Goal: Task Accomplishment & Management: Complete application form

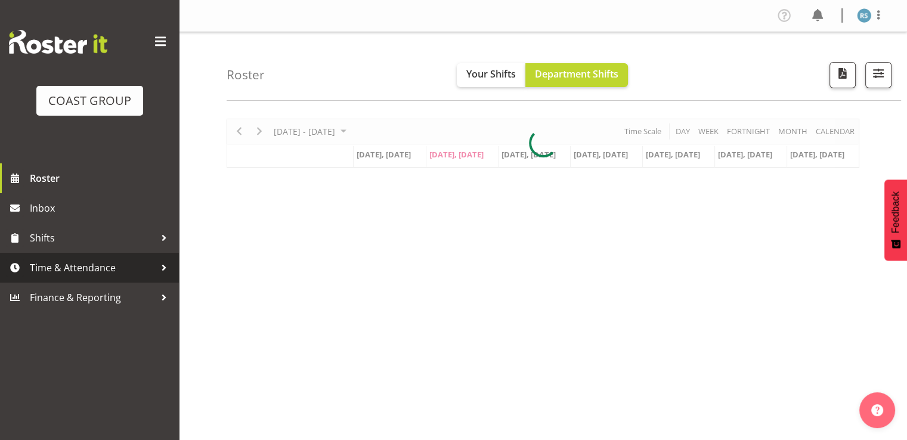
click at [86, 259] on span "Time & Attendance" at bounding box center [92, 268] width 125 height 18
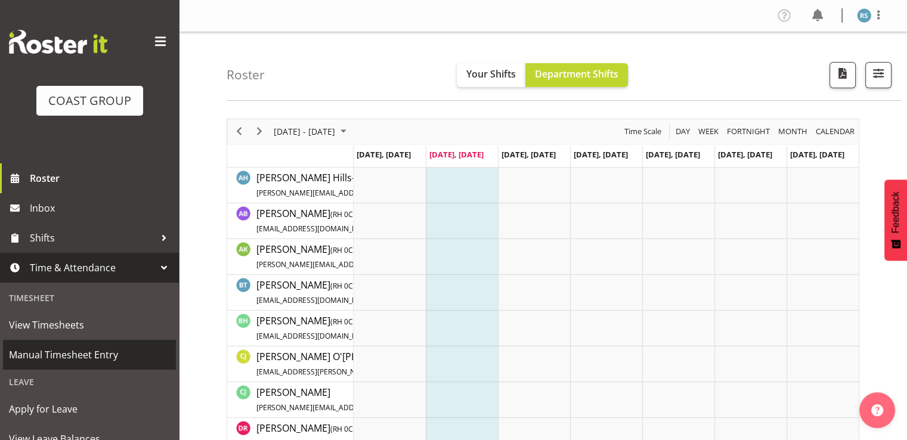
click at [84, 345] on link "Manual Timesheet Entry" at bounding box center [89, 355] width 173 height 30
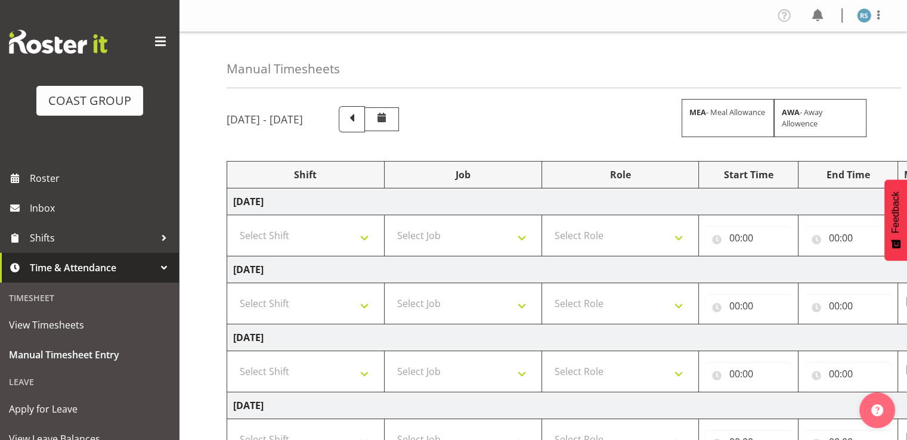
scroll to position [119, 0]
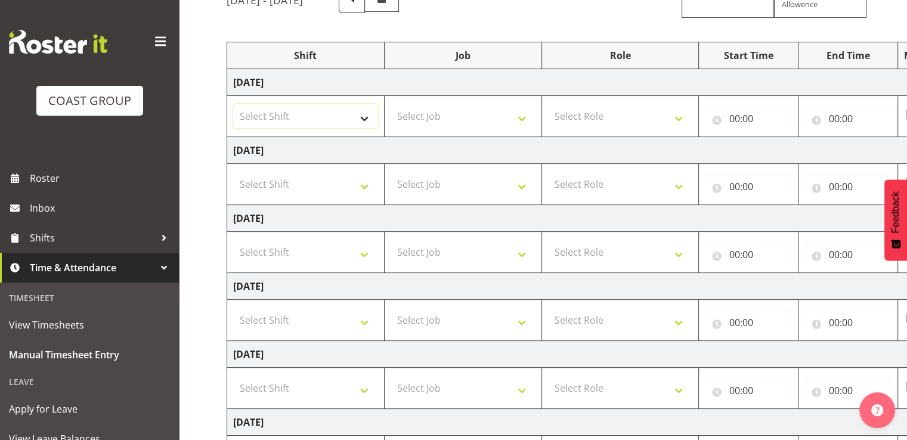
click at [339, 111] on select "Select Shift Break AHICE Break ATSNZ Break All Blacks casual Break Arts canty B…" at bounding box center [305, 116] width 145 height 24
select select "62216"
click at [233, 104] on select "Select Shift Break AHICE Break ATSNZ Break All Blacks casual Break Arts canty B…" at bounding box center [305, 116] width 145 height 24
click at [320, 178] on select "Select Shift Break AHICE Break ATSNZ Break All Blacks casual Break Arts canty B…" at bounding box center [305, 184] width 145 height 24
select select "62216"
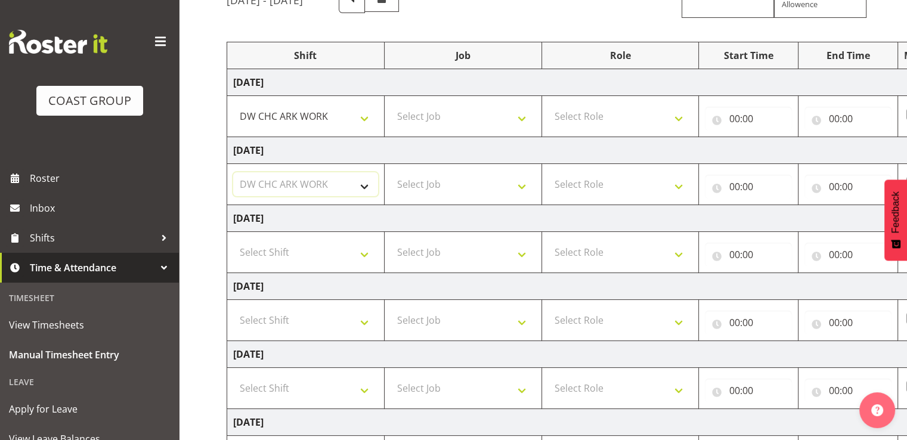
click at [233, 172] on select "Select Shift Break AHICE Break ATSNZ Break All Blacks casual Break Arts canty B…" at bounding box center [305, 184] width 145 height 24
click at [321, 247] on select "Select Shift Break AHICE Break ATSNZ Break All Blacks casual Break Arts canty B…" at bounding box center [305, 252] width 145 height 24
select select "62216"
click at [233, 240] on select "Select Shift Break AHICE Break ATSNZ Break All Blacks casual Break Arts canty B…" at bounding box center [305, 252] width 145 height 24
click at [429, 122] on select "Select Job 1 Carlton Events 1 Carlton Hamilton 1 Carlton Wellington 1 EHS WAREH…" at bounding box center [463, 116] width 145 height 24
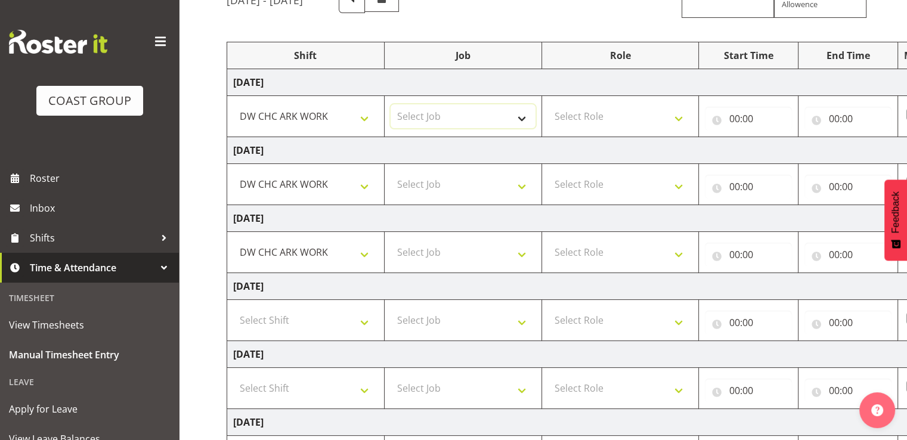
select select "9477"
click at [391, 104] on select "Select Job 1 Carlton Events 1 Carlton Hamilton 1 Carlton Wellington 1 EHS WAREH…" at bounding box center [463, 116] width 145 height 24
click at [435, 188] on select "Select Job 1 Carlton Events 1 Carlton Hamilton 1 Carlton Wellington 1 EHS WAREH…" at bounding box center [463, 184] width 145 height 24
select select "9477"
click at [391, 172] on select "Select Job 1 Carlton Events 1 Carlton Hamilton 1 Carlton Wellington 1 EHS WAREH…" at bounding box center [463, 184] width 145 height 24
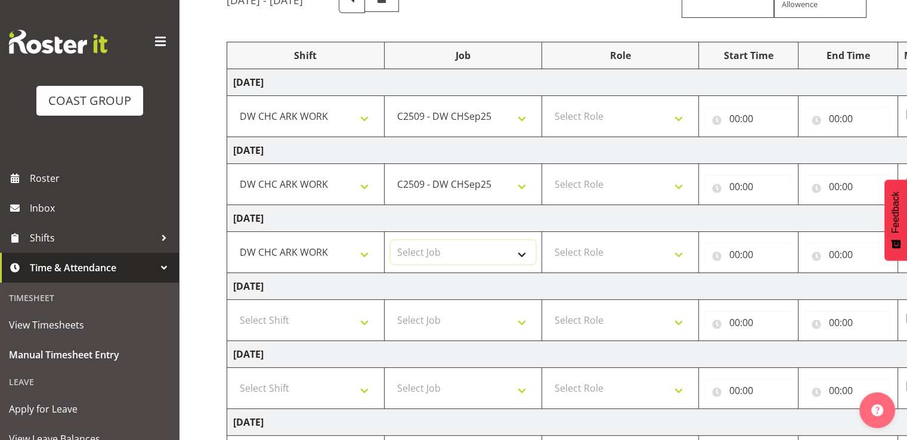
click at [447, 249] on select "Select Job 1 Carlton Events 1 Carlton Hamilton 1 Carlton Wellington 1 EHS WAREH…" at bounding box center [463, 252] width 145 height 24
select select "9477"
click at [391, 240] on select "Select Job 1 Carlton Events 1 Carlton Hamilton 1 Carlton Wellington 1 EHS WAREH…" at bounding box center [463, 252] width 145 height 24
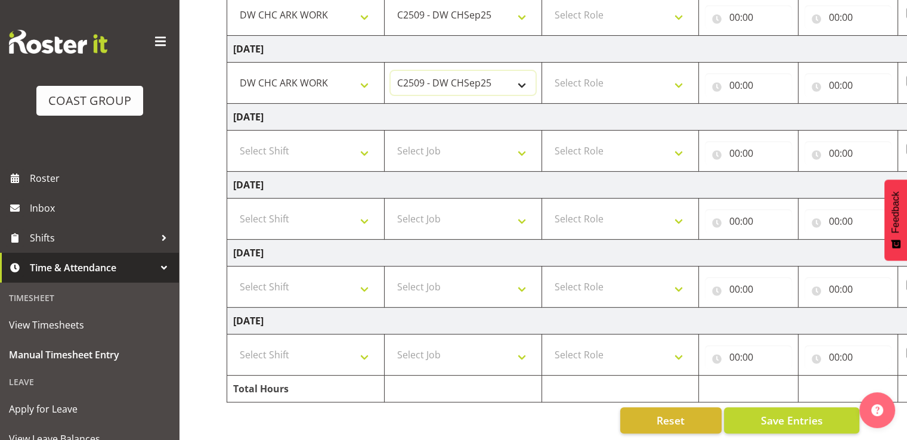
scroll to position [298, 0]
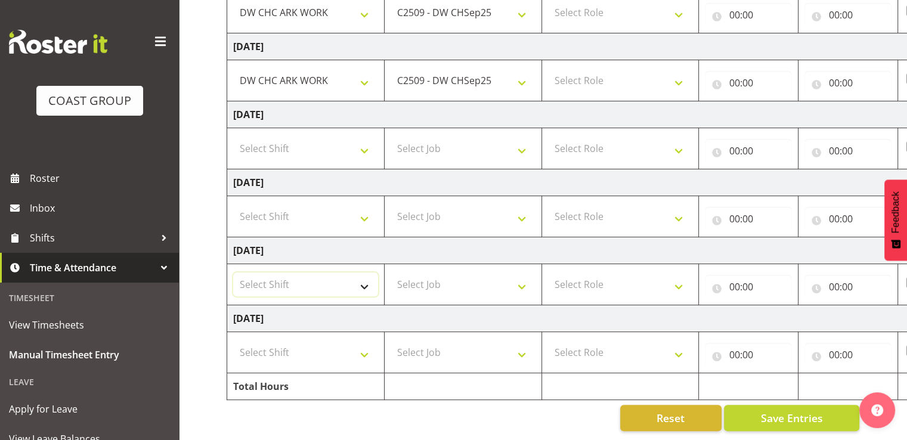
click at [310, 273] on select "Select Shift Break AHICE Break ATSNZ Break All Blacks casual Break Arts canty B…" at bounding box center [305, 285] width 145 height 24
select select "62216"
click at [233, 273] on select "Select Shift Break AHICE Break ATSNZ Break All Blacks casual Break Arts canty B…" at bounding box center [305, 285] width 145 height 24
click at [260, 341] on select "Select Shift Break AHICE Break ATSNZ Break All Blacks casual Break Arts canty B…" at bounding box center [305, 353] width 145 height 24
select select "62216"
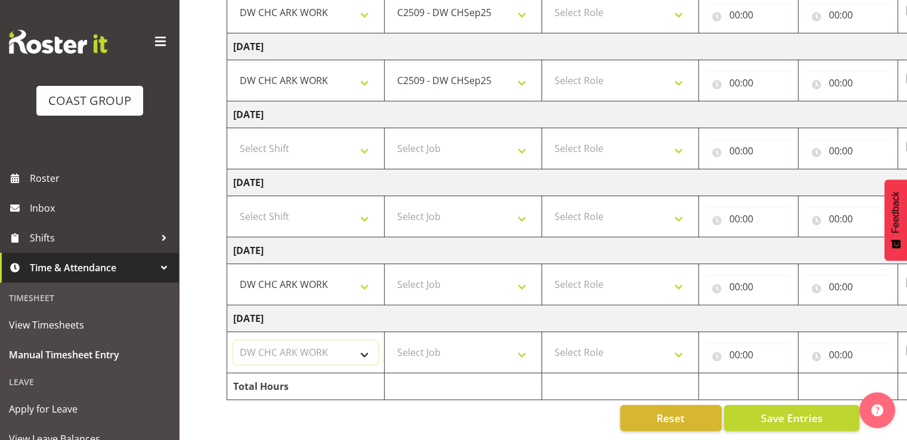
click at [233, 341] on select "Select Shift Break AHICE Break ATSNZ Break All Blacks casual Break Arts canty B…" at bounding box center [305, 353] width 145 height 24
click at [426, 273] on select "Select Job 1 Carlton Events 1 Carlton Hamilton 1 Carlton Wellington 1 EHS WAREH…" at bounding box center [463, 285] width 145 height 24
select select "9477"
click at [391, 273] on select "Select Job 1 Carlton Events 1 Carlton Hamilton 1 Carlton Wellington 1 EHS WAREH…" at bounding box center [463, 285] width 145 height 24
click at [444, 348] on select "Select Job 1 Carlton Events 1 Carlton Hamilton 1 Carlton Wellington 1 EHS WAREH…" at bounding box center [463, 353] width 145 height 24
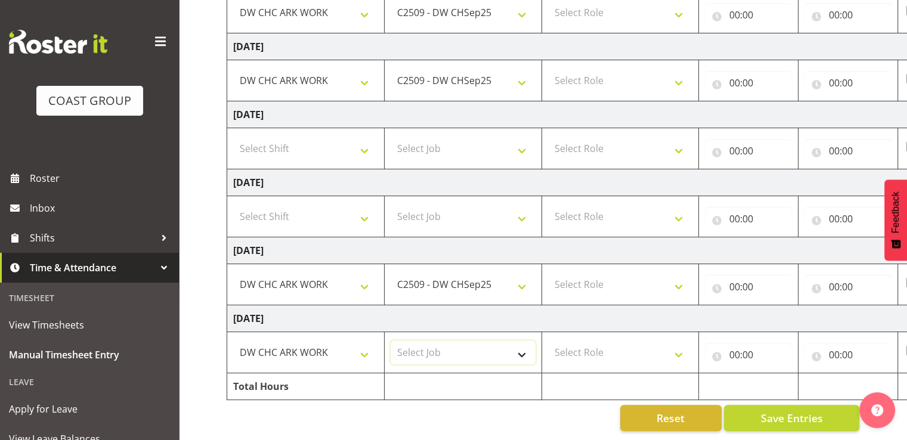
select select "9477"
click at [391, 341] on select "Select Job 1 Carlton Events 1 Carlton Hamilton 1 Carlton Wellington 1 EHS WAREH…" at bounding box center [463, 353] width 145 height 24
click at [552, 342] on select "Select Role SIGNWRITER Signwriter EHS CHC OPS" at bounding box center [620, 353] width 145 height 24
select select "41"
click at [548, 341] on select "Select Role SIGNWRITER Signwriter EHS CHC OPS" at bounding box center [620, 353] width 145 height 24
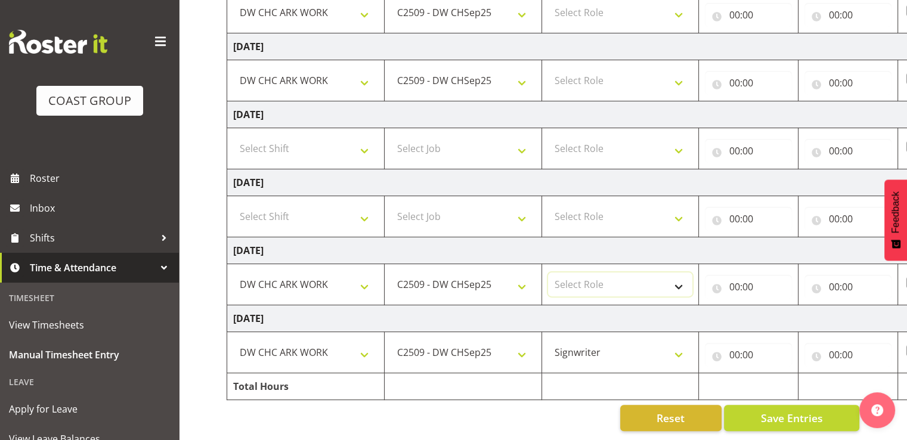
click at [610, 273] on select "Select Role SIGNWRITER Signwriter EHS CHC OPS" at bounding box center [620, 285] width 145 height 24
select select "41"
click at [548, 273] on select "Select Role SIGNWRITER Signwriter EHS CHC OPS" at bounding box center [620, 285] width 145 height 24
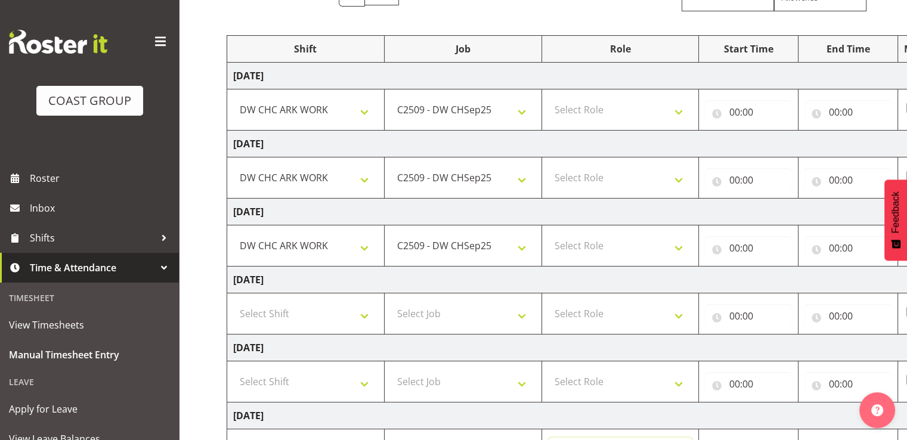
scroll to position [119, 0]
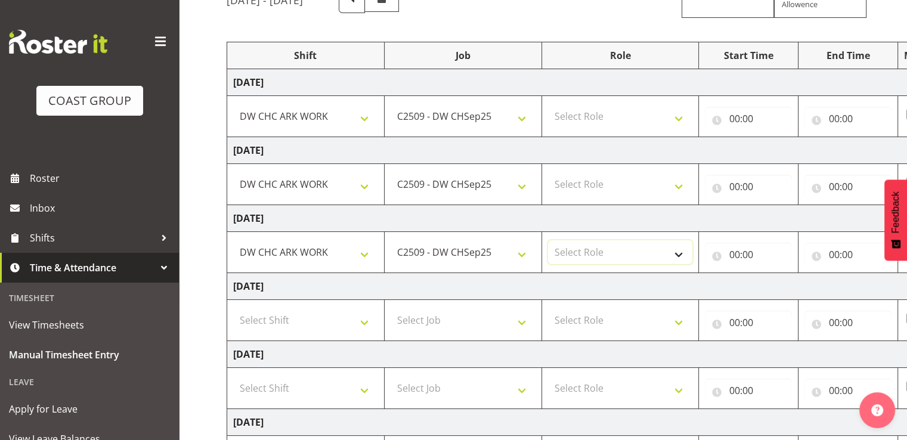
click at [627, 254] on select "Select Role SIGNWRITER Signwriter EHS CHC OPS" at bounding box center [620, 252] width 145 height 24
select select "41"
click at [548, 240] on select "Select Role SIGNWRITER Signwriter EHS CHC OPS" at bounding box center [620, 252] width 145 height 24
click at [635, 186] on select "Select Role SIGNWRITER Signwriter EHS CHC OPS" at bounding box center [620, 184] width 145 height 24
select select "41"
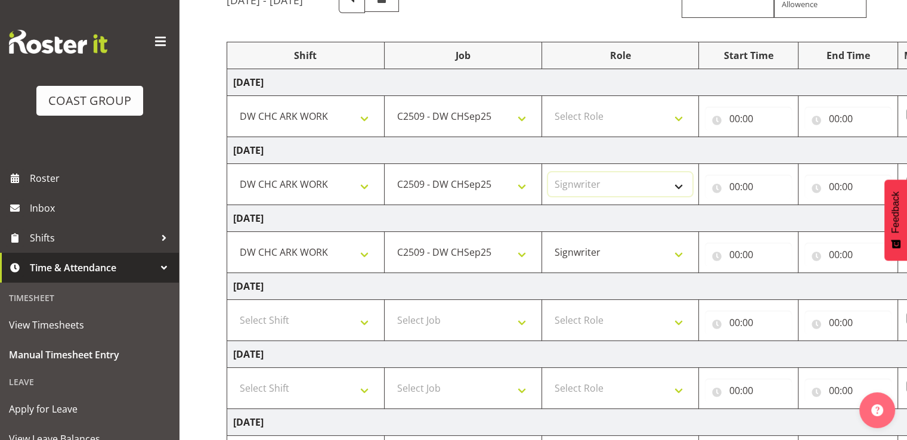
click at [548, 172] on select "Select Role SIGNWRITER Signwriter EHS CHC OPS" at bounding box center [620, 184] width 145 height 24
click at [640, 110] on select "Select Role SIGNWRITER Signwriter EHS CHC OPS" at bounding box center [620, 116] width 145 height 24
select select "41"
click at [548, 104] on select "Select Role SIGNWRITER Signwriter EHS CHC OPS" at bounding box center [620, 116] width 145 height 24
click at [771, 114] on input "00:00" at bounding box center [748, 119] width 87 height 24
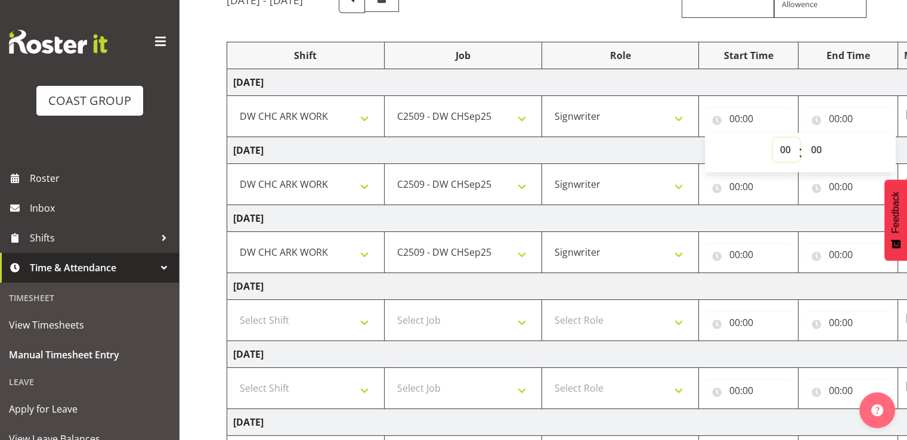
click at [785, 148] on select "00 01 02 03 04 05 06 07 08 09 10 11 12 13 14 15 16 17 18 19 20 21 22 23" at bounding box center [786, 150] width 27 height 24
select select "7"
click at [773, 138] on select "00 01 02 03 04 05 06 07 08 09 10 11 12 13 14 15 16 17 18 19 20 21 22 23" at bounding box center [786, 150] width 27 height 24
type input "07:00"
click at [821, 144] on select "00 01 02 03 04 05 06 07 08 09 10 11 12 13 14 15 16 17 18 19 20 21 22 23 24 25 2…" at bounding box center [817, 150] width 27 height 24
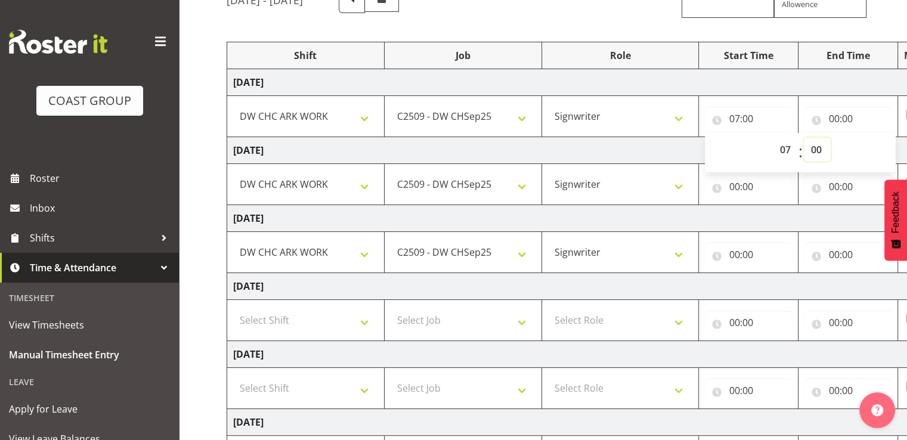
select select "30"
click at [804, 138] on select "00 01 02 03 04 05 06 07 08 09 10 11 12 13 14 15 16 17 18 19 20 21 22 23 24 25 2…" at bounding box center [817, 150] width 27 height 24
type input "07:30"
click at [843, 125] on input "00:00" at bounding box center [848, 119] width 87 height 24
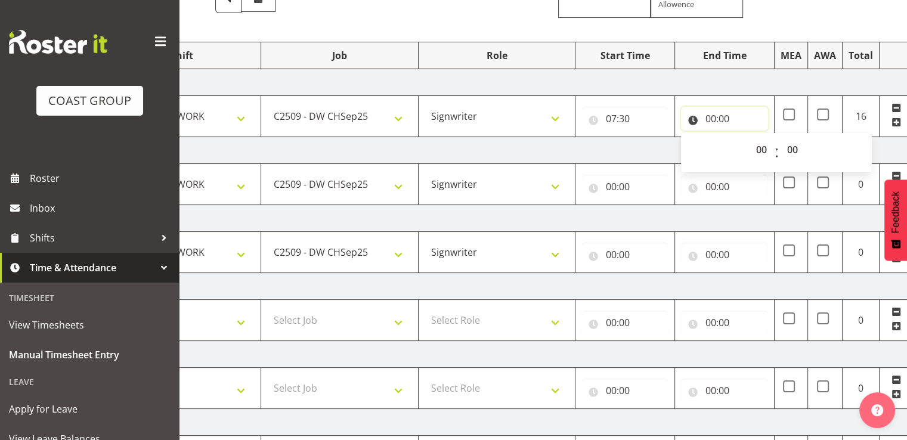
scroll to position [0, 154]
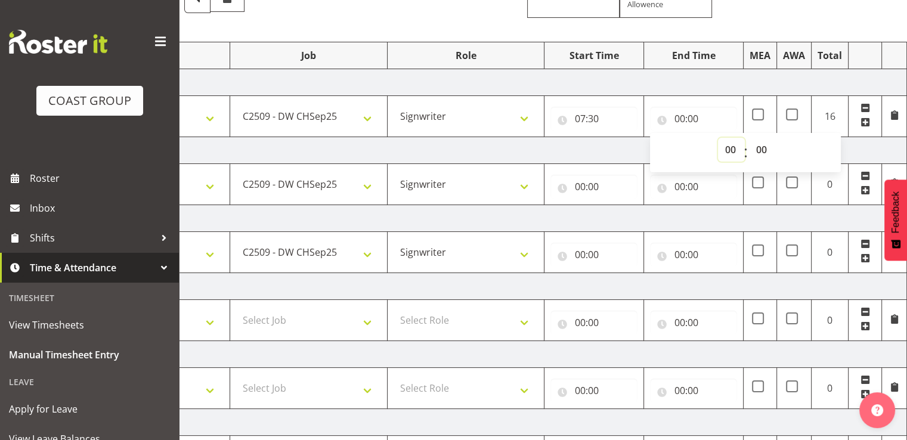
click at [735, 151] on select "00 01 02 03 04 05 06 07 08 09 10 11 12 13 14 15 16 17 18 19 20 21 22 23" at bounding box center [731, 150] width 27 height 24
select select "17"
click at [718, 138] on select "00 01 02 03 04 05 06 07 08 09 10 11 12 13 14 15 16 17 18 19 20 21 22 23" at bounding box center [731, 150] width 27 height 24
type input "17:00"
click at [611, 146] on td "Thursday 25th September 2025" at bounding box center [490, 150] width 834 height 27
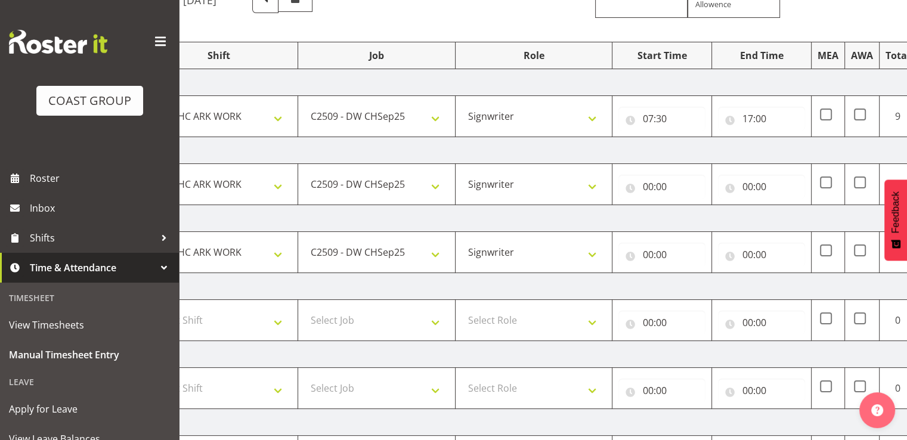
scroll to position [0, 84]
click at [678, 188] on input "00:00" at bounding box center [664, 187] width 87 height 24
click at [697, 215] on select "00 01 02 03 04 05 06 07 08 09 10 11 12 13 14 15 16 17 18 19 20 21 22 23" at bounding box center [702, 218] width 27 height 24
select select "7"
click at [689, 206] on select "00 01 02 03 04 05 06 07 08 09 10 11 12 13 14 15 16 17 18 19 20 21 22 23" at bounding box center [702, 218] width 27 height 24
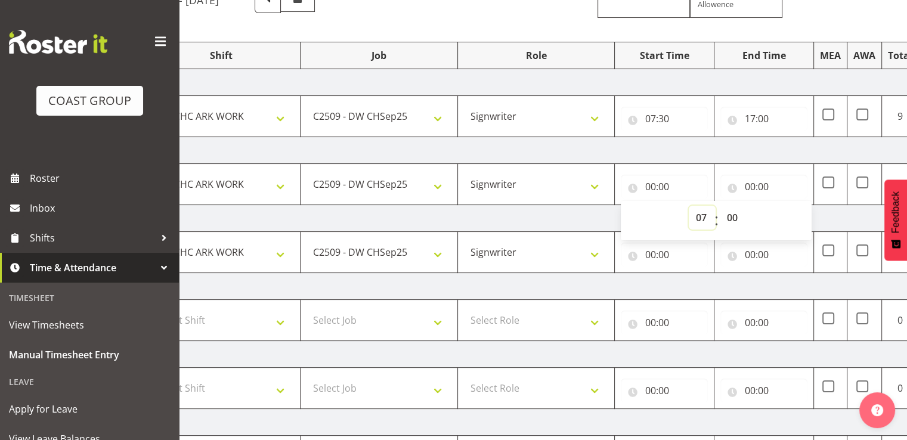
type input "07:00"
click at [734, 216] on select "00 01 02 03 04 05 06 07 08 09 10 11 12 13 14 15 16 17 18 19 20 21 22 23 24 25 2…" at bounding box center [733, 218] width 27 height 24
select select "30"
click at [720, 206] on select "00 01 02 03 04 05 06 07 08 09 10 11 12 13 14 15 16 17 18 19 20 21 22 23 24 25 2…" at bounding box center [733, 218] width 27 height 24
type input "07:30"
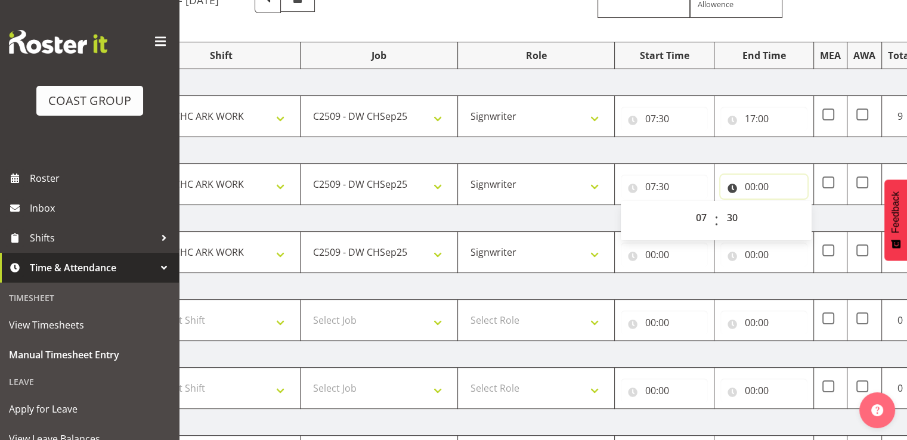
click at [766, 183] on input "00:00" at bounding box center [764, 187] width 87 height 24
click at [792, 212] on select "00 01 02 03 04 05 06 07 08 09 10 11 12 13 14 15 16 17 18 19 20 21 22 23" at bounding box center [802, 218] width 27 height 24
select select "17"
click at [789, 206] on select "00 01 02 03 04 05 06 07 08 09 10 11 12 13 14 15 16 17 18 19 20 21 22 23" at bounding box center [802, 218] width 27 height 24
type input "17:00"
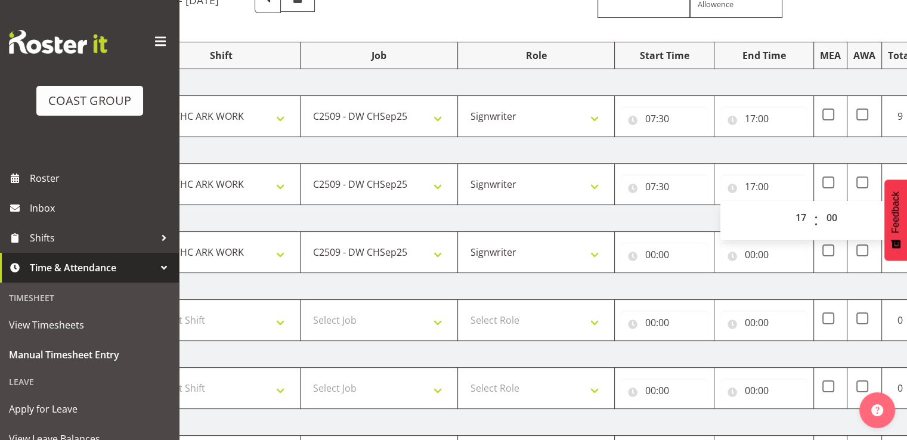
click at [778, 147] on td "Thursday 25th September 2025" at bounding box center [560, 150] width 834 height 27
click at [671, 248] on input "00:00" at bounding box center [664, 255] width 87 height 24
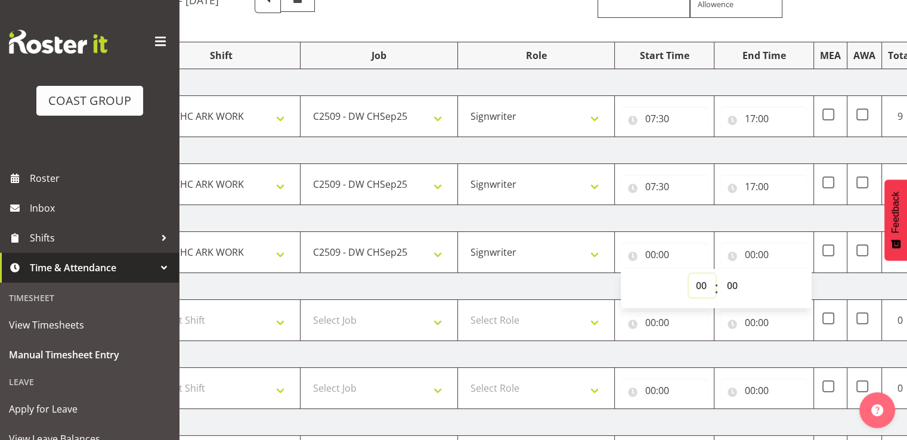
click at [706, 282] on select "00 01 02 03 04 05 06 07 08 09 10 11 12 13 14 15 16 17 18 19 20 21 22 23" at bounding box center [702, 286] width 27 height 24
select select "7"
click at [689, 274] on select "00 01 02 03 04 05 06 07 08 09 10 11 12 13 14 15 16 17 18 19 20 21 22 23" at bounding box center [702, 286] width 27 height 24
type input "07:00"
click at [758, 246] on input "00:00" at bounding box center [764, 255] width 87 height 24
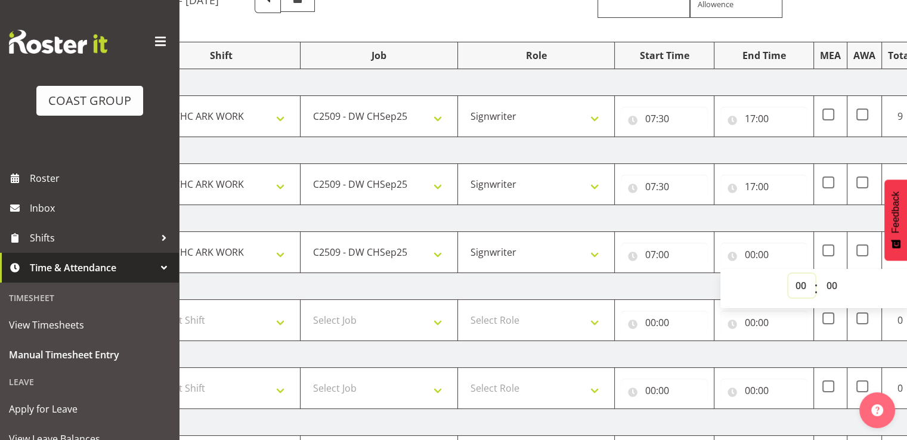
click at [795, 280] on select "00 01 02 03 04 05 06 07 08 09 10 11 12 13 14 15 16 17 18 19 20 21 22 23" at bounding box center [802, 286] width 27 height 24
select select "17"
click at [789, 274] on select "00 01 02 03 04 05 06 07 08 09 10 11 12 13 14 15 16 17 18 19 20 21 22 23" at bounding box center [802, 286] width 27 height 24
type input "17:00"
click at [792, 220] on td "Friday 26th September 2025" at bounding box center [560, 218] width 834 height 27
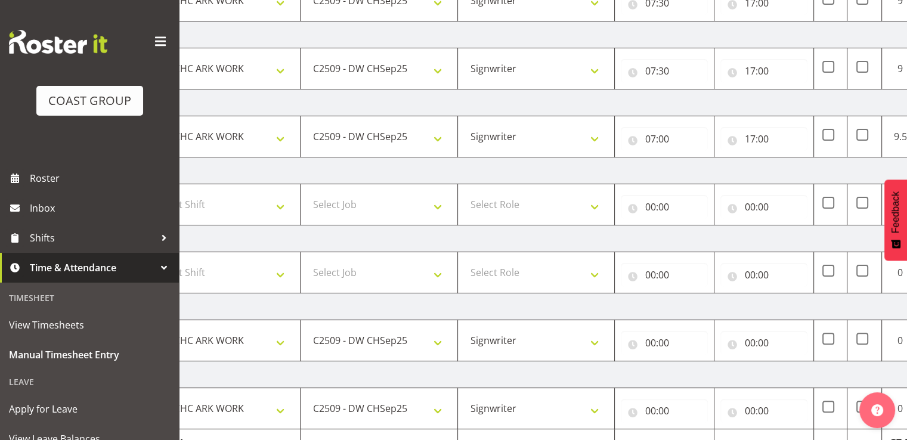
scroll to position [298, 0]
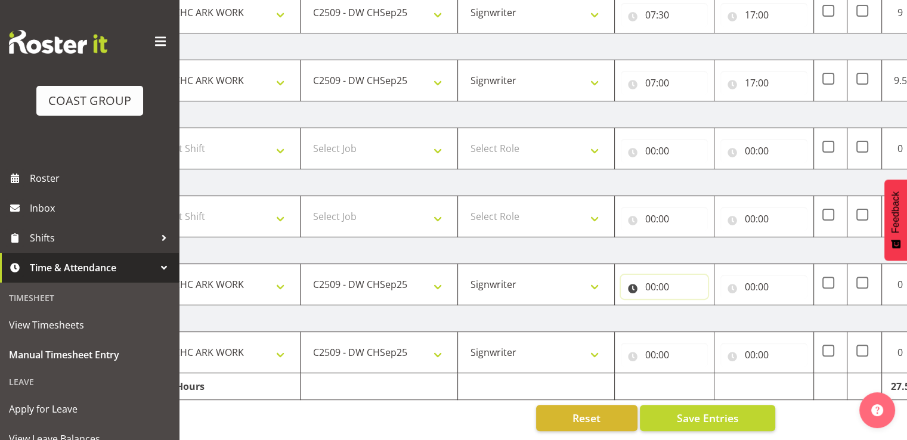
click at [671, 285] on input "00:00" at bounding box center [664, 287] width 87 height 24
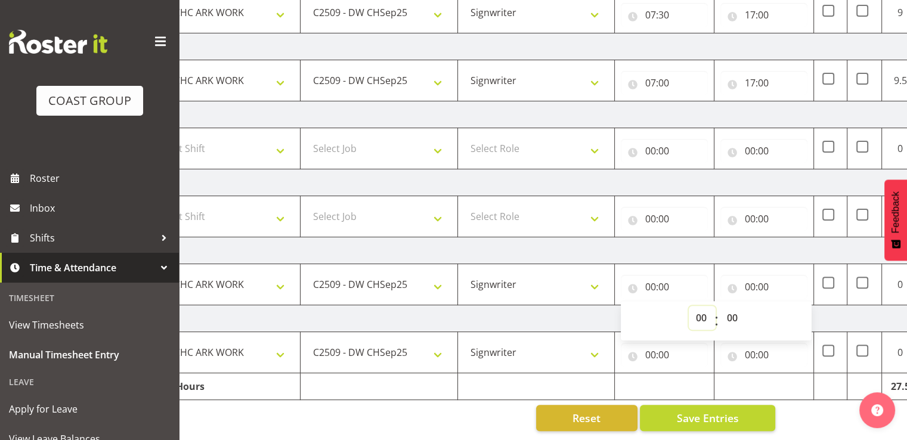
click at [705, 306] on select "00 01 02 03 04 05 06 07 08 09 10 11 12 13 14 15 16 17 18 19 20 21 22 23" at bounding box center [702, 318] width 27 height 24
select select "7"
click at [689, 306] on select "00 01 02 03 04 05 06 07 08 09 10 11 12 13 14 15 16 17 18 19 20 21 22 23" at bounding box center [702, 318] width 27 height 24
type input "07:00"
click at [730, 306] on select "00 01 02 03 04 05 06 07 08 09 10 11 12 13 14 15 16 17 18 19 20 21 22 23 24 25 2…" at bounding box center [733, 318] width 27 height 24
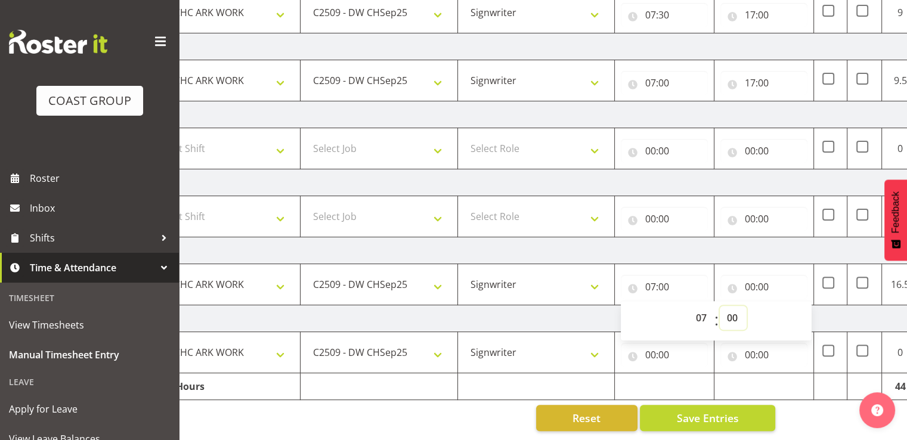
select select "30"
click at [720, 306] on select "00 01 02 03 04 05 06 07 08 09 10 11 12 13 14 15 16 17 18 19 20 21 22 23 24 25 2…" at bounding box center [733, 318] width 27 height 24
type input "07:30"
click at [756, 280] on input "00:00" at bounding box center [764, 287] width 87 height 24
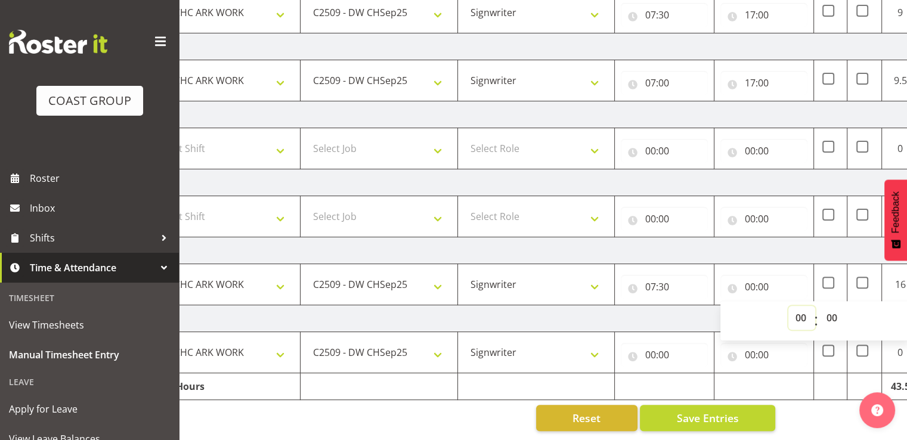
click at [801, 308] on select "00 01 02 03 04 05 06 07 08 09 10 11 12 13 14 15 16 17 18 19 20 21 22 23" at bounding box center [802, 318] width 27 height 24
select select "17"
click at [789, 306] on select "00 01 02 03 04 05 06 07 08 09 10 11 12 13 14 15 16 17 18 19 20 21 22 23" at bounding box center [802, 318] width 27 height 24
type input "17:00"
click at [692, 305] on td "Tuesday 30th September 2025" at bounding box center [560, 318] width 834 height 27
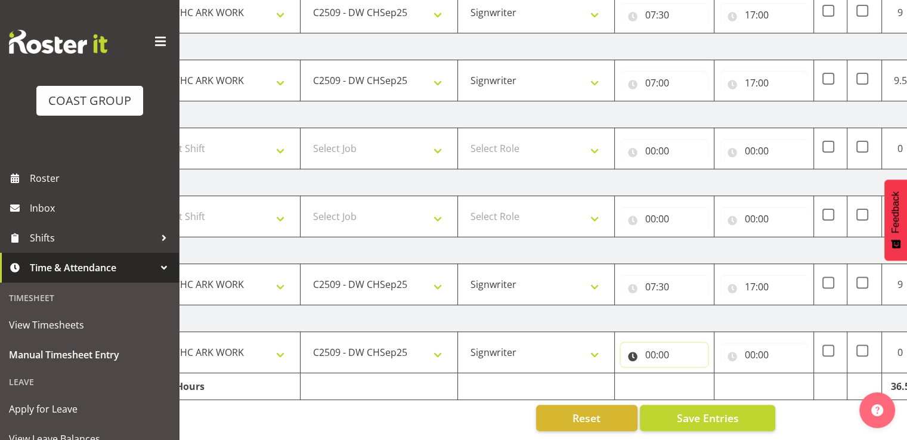
click at [679, 345] on input "00:00" at bounding box center [664, 355] width 87 height 24
click at [700, 381] on select "00 01 02 03 04 05 06 07 08 09 10 11 12 13 14 15 16 17 18 19 20 21 22 23" at bounding box center [702, 386] width 27 height 24
select select "8"
click at [689, 374] on select "00 01 02 03 04 05 06 07 08 09 10 11 12 13 14 15 16 17 18 19 20 21 22 23" at bounding box center [702, 386] width 27 height 24
type input "08:00"
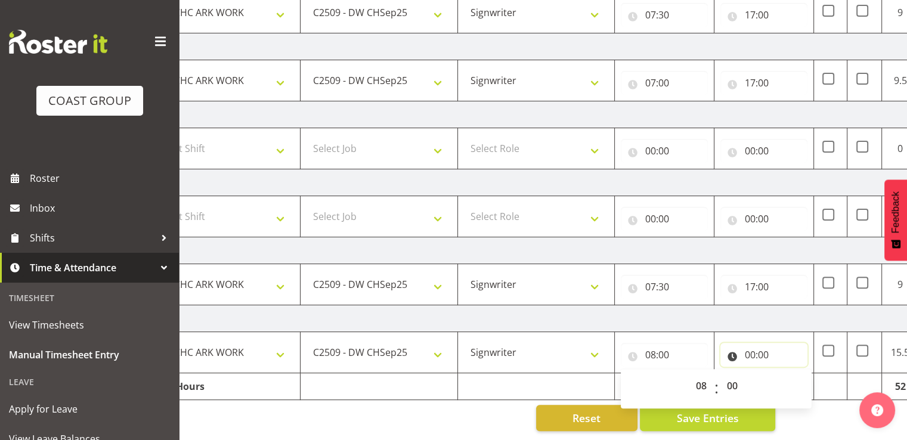
click at [761, 343] on input "00:00" at bounding box center [764, 355] width 87 height 24
click at [794, 374] on select "00 01 02 03 04 05 06 07 08 09 10 11 12 13 14 15 16 17 18 19 20 21 22 23" at bounding box center [802, 386] width 27 height 24
select select "17"
click at [789, 374] on select "00 01 02 03 04 05 06 07 08 09 10 11 12 13 14 15 16 17 18 19 20 21 22 23" at bounding box center [802, 386] width 27 height 24
type input "17:00"
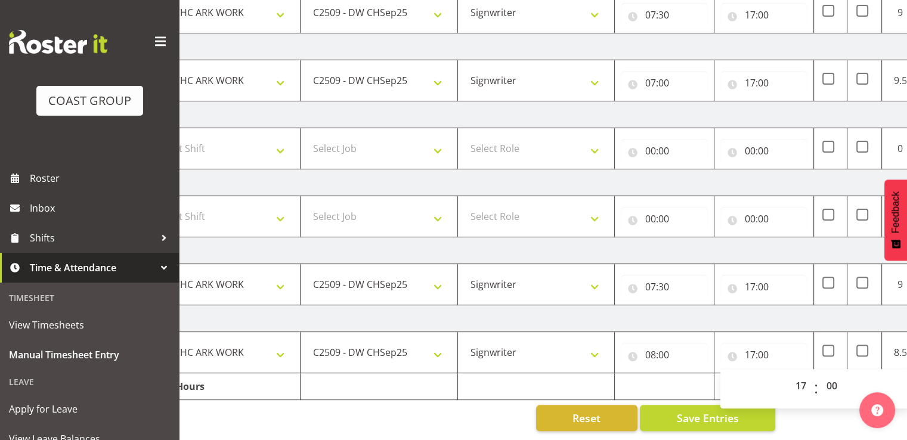
click at [790, 314] on td "Tuesday 30th September 2025" at bounding box center [560, 318] width 834 height 27
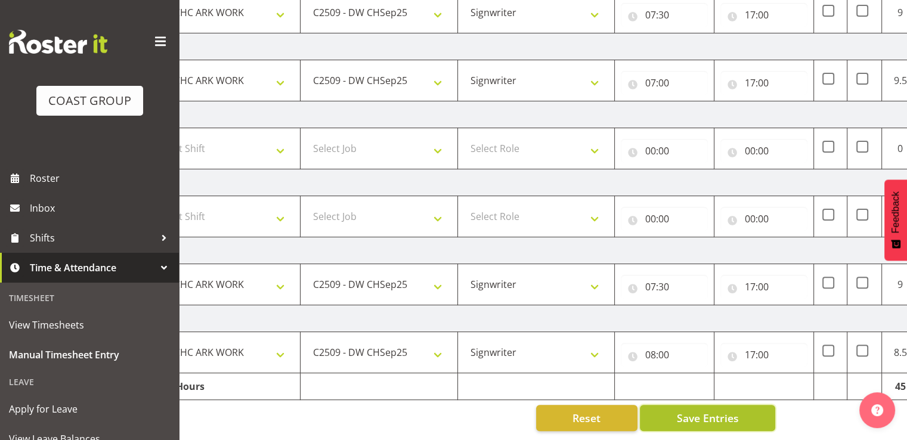
click at [753, 410] on button "Save Entries" at bounding box center [707, 418] width 135 height 26
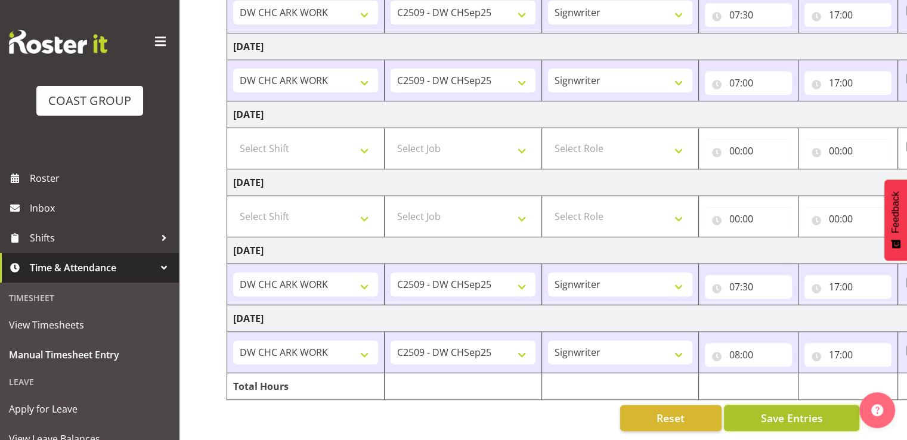
click at [752, 405] on button "Save Entries" at bounding box center [791, 418] width 135 height 26
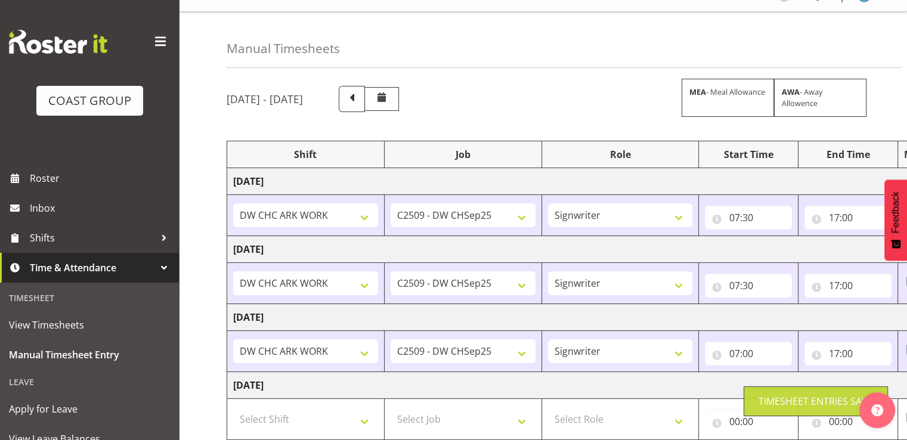
scroll to position [0, 0]
